Goal: Check status

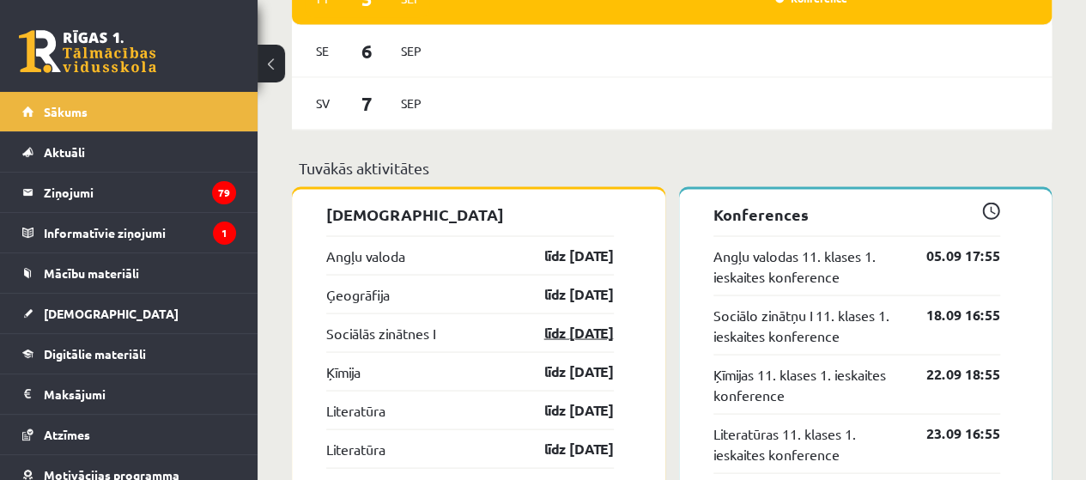
scroll to position [1546, 0]
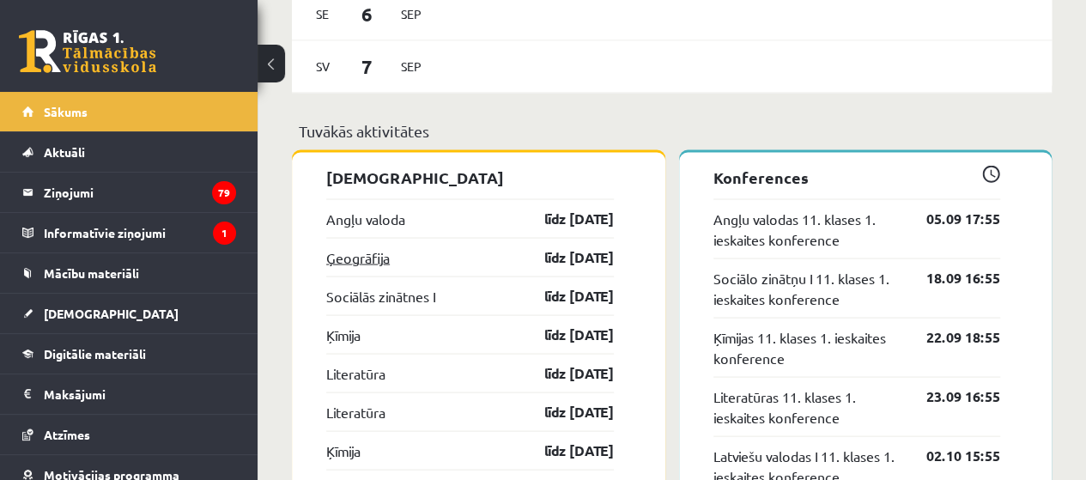
click at [365, 253] on link "Ģeogrāfija" at bounding box center [358, 256] width 64 height 21
click at [720, 71] on div "Sv 7 Sep" at bounding box center [672, 66] width 760 height 52
click at [353, 257] on link "Ģeogrāfija" at bounding box center [358, 256] width 64 height 21
click at [369, 228] on link "Angļu valoda" at bounding box center [365, 218] width 79 height 21
click at [847, 63] on div "Sv 7 Sep" at bounding box center [672, 66] width 760 height 52
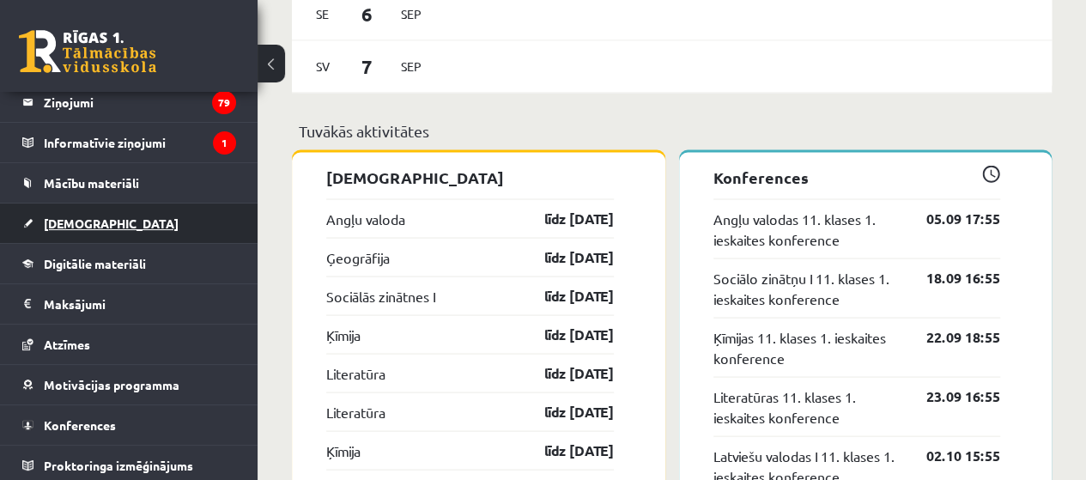
scroll to position [91, 0]
click at [71, 234] on link "[DEMOGRAPHIC_DATA]" at bounding box center [129, 223] width 214 height 40
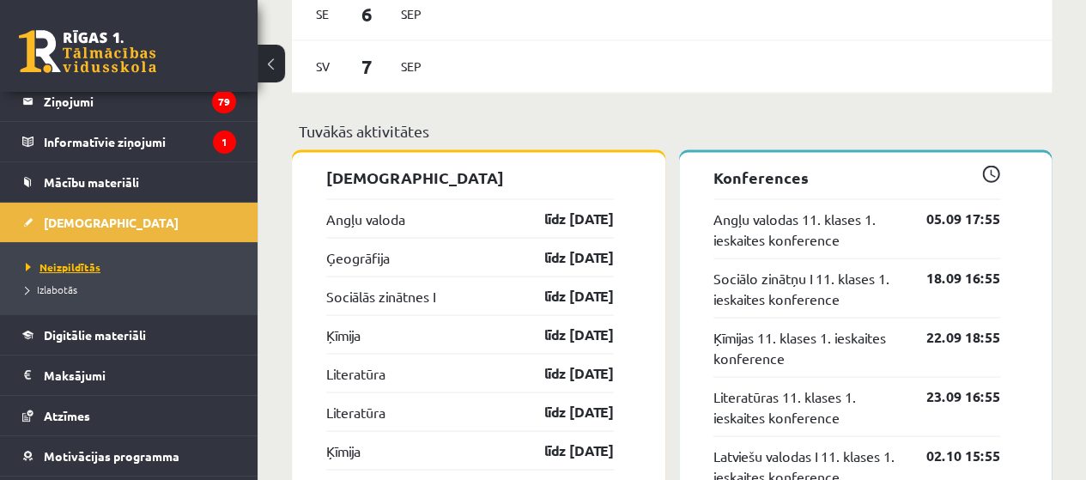
click at [86, 264] on span "Neizpildītās" at bounding box center [63, 267] width 75 height 14
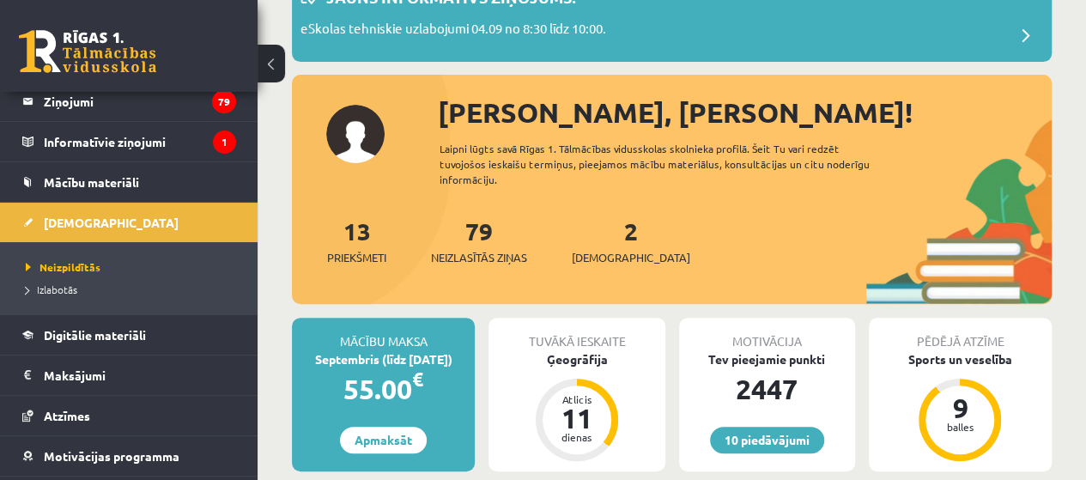
scroll to position [0, 0]
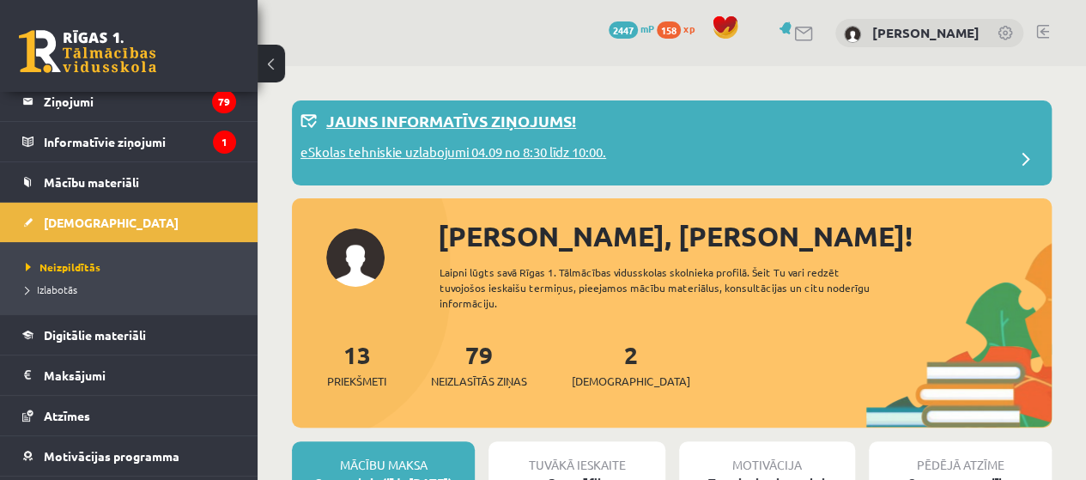
click at [575, 165] on p "eSkolas tehniskie uzlabojumi 04.09 no 8:30 līdz 10:00." at bounding box center [454, 155] width 306 height 24
click at [542, 21] on div "10 Dāvanas 2447 mP 158 xp Aleksandrs Maļcevs" at bounding box center [672, 33] width 829 height 66
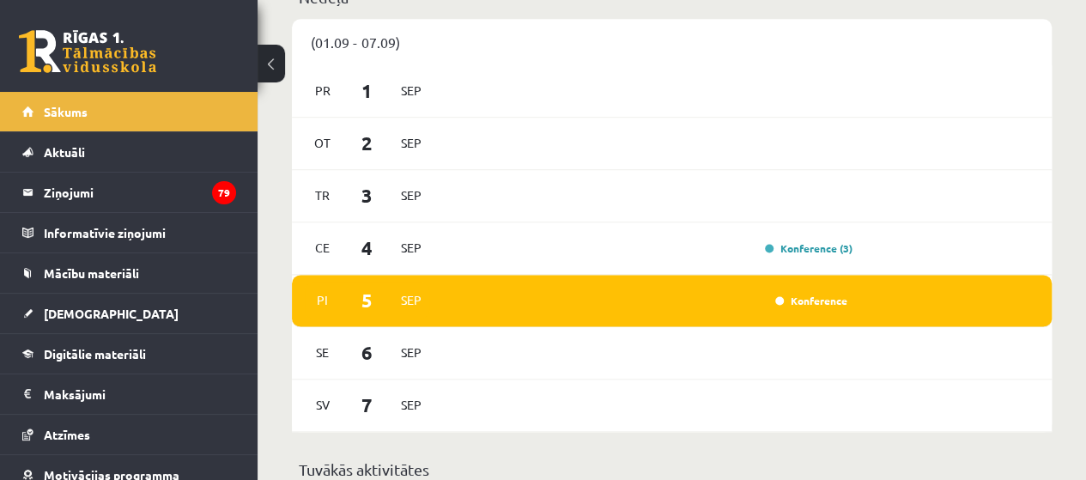
scroll to position [1288, 0]
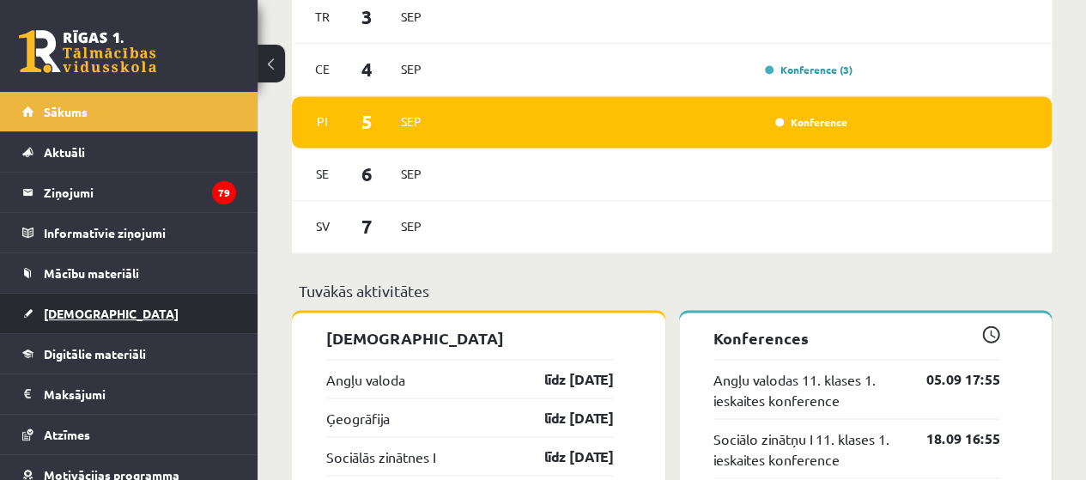
click at [100, 313] on link "[DEMOGRAPHIC_DATA]" at bounding box center [129, 314] width 214 height 40
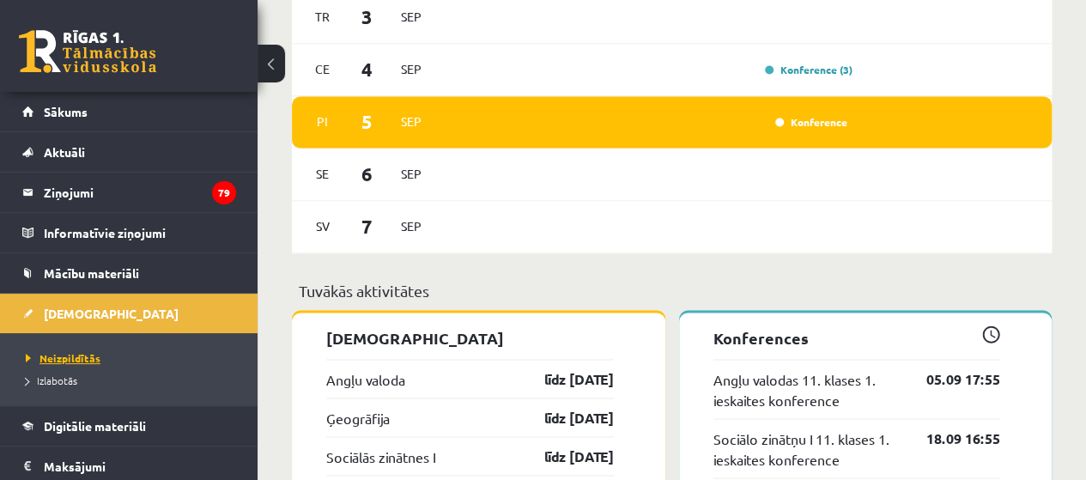
click at [75, 356] on span "Neizpildītās" at bounding box center [63, 358] width 75 height 14
